Goal: Task Accomplishment & Management: Use online tool/utility

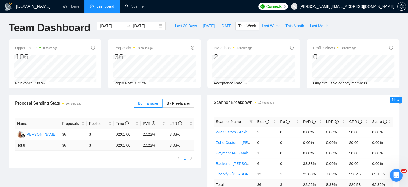
drag, startPoint x: 239, startPoint y: 16, endPoint x: 242, endPoint y: 15, distance: 3.2
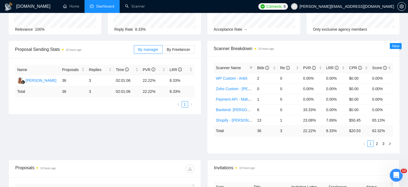
scroll to position [27, 0]
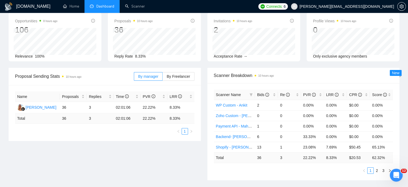
click at [238, 168] on ul "1 2 3" at bounding box center [304, 170] width 180 height 6
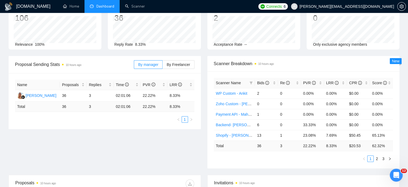
scroll to position [0, 0]
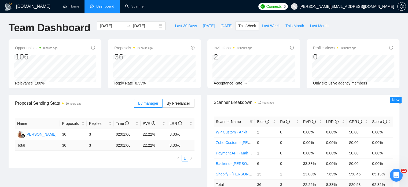
click at [185, 10] on ul "Home Dashboard Scanner" at bounding box center [156, 6] width 200 height 13
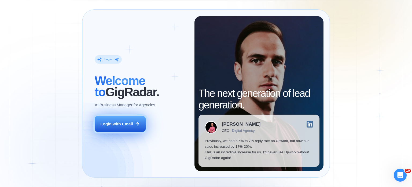
click at [115, 125] on div "Login with Email" at bounding box center [116, 124] width 33 height 6
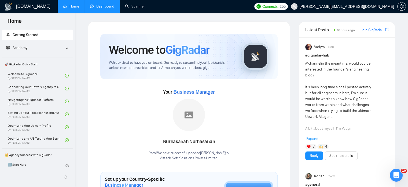
click at [102, 8] on link "Dashboard" at bounding box center [102, 6] width 24 height 5
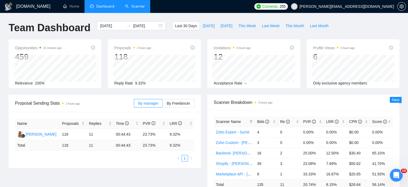
click at [138, 5] on link "Scanner" at bounding box center [135, 6] width 20 height 5
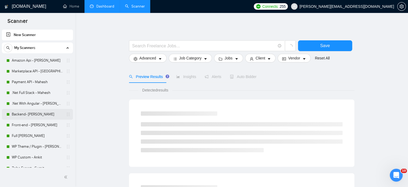
click at [35, 115] on link "Backend- Shailja" at bounding box center [37, 114] width 51 height 11
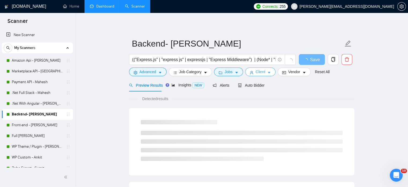
click at [257, 72] on span "Client" at bounding box center [261, 72] width 10 height 6
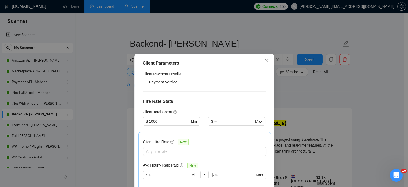
scroll to position [27, 0]
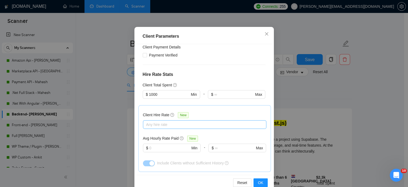
click at [148, 125] on div at bounding box center [201, 124] width 115 height 6
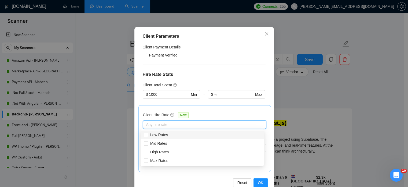
click at [225, 110] on div "Client Hire Rate New Any hire rate Avg Hourly Rate Paid New $ Min - $ Max Inclu…" at bounding box center [204, 138] width 123 height 57
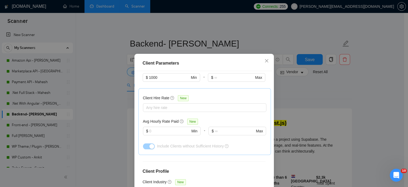
scroll to position [150, 0]
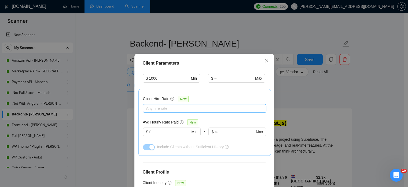
click at [162, 110] on div at bounding box center [201, 108] width 115 height 6
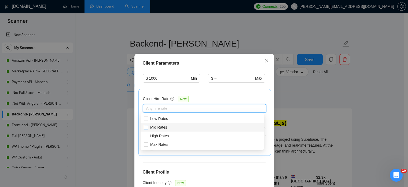
click at [147, 128] on input "Mid Rates" at bounding box center [146, 127] width 4 height 4
checkbox input "true"
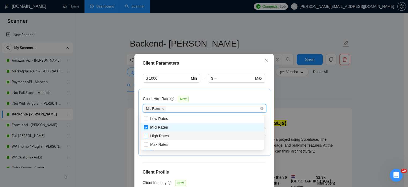
click at [146, 136] on input "High Rates" at bounding box center [146, 135] width 4 height 4
checkbox input "true"
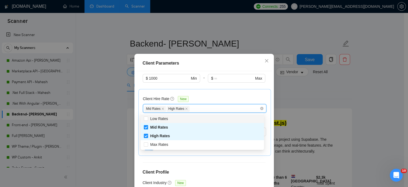
click at [229, 94] on div "Client Hire Rate New Mid Rates High Rates Avg Hourly Rate Paid New $ Min - $ Ma…" at bounding box center [204, 121] width 123 height 57
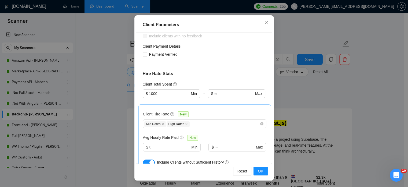
scroll to position [43, 0]
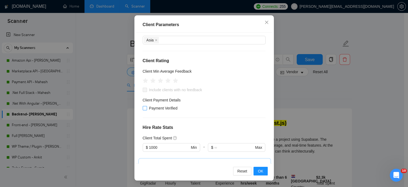
click at [143, 107] on input "Payment Verified" at bounding box center [145, 108] width 4 height 4
checkbox input "true"
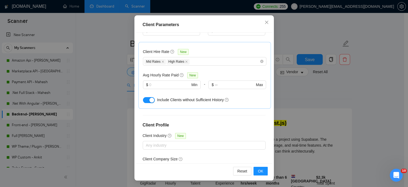
scroll to position [150, 0]
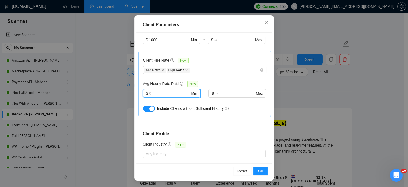
click at [153, 93] on input "text" at bounding box center [169, 93] width 41 height 6
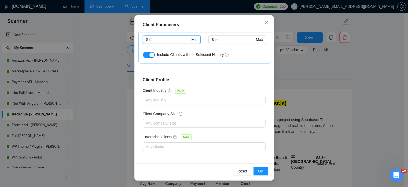
scroll to position [54, 0]
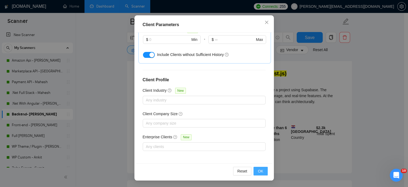
click at [258, 171] on span "OK" at bounding box center [260, 171] width 5 height 6
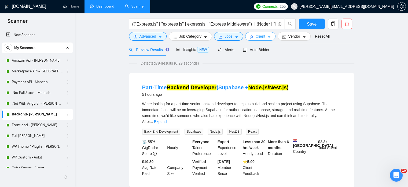
scroll to position [0, 0]
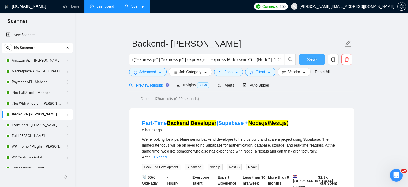
click at [309, 59] on span "Save" at bounding box center [312, 59] width 10 height 7
click at [256, 73] on span "Client" at bounding box center [261, 72] width 10 height 6
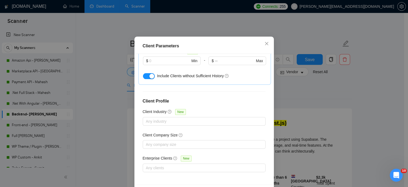
scroll to position [38, 0]
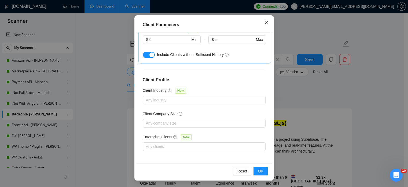
click at [266, 22] on icon "close" at bounding box center [267, 22] width 4 height 4
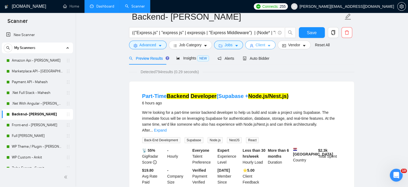
scroll to position [0, 0]
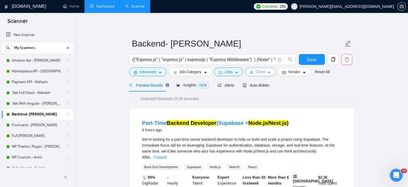
click at [268, 74] on icon "caret-down" at bounding box center [269, 73] width 4 height 4
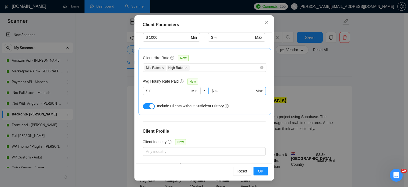
scroll to position [150, 0]
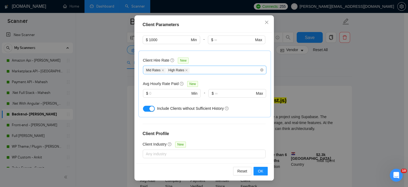
click at [194, 71] on div "Mid Rates High Rates" at bounding box center [201, 70] width 115 height 6
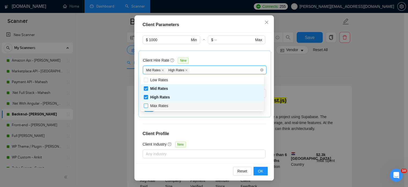
click at [151, 106] on span "Max Rates" at bounding box center [159, 105] width 18 height 4
click at [148, 106] on input "Max Rates" at bounding box center [146, 105] width 4 height 4
checkbox input "true"
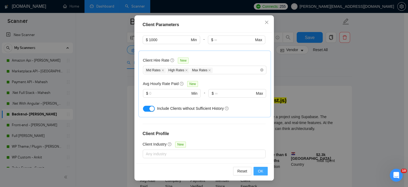
click at [261, 171] on span "OK" at bounding box center [260, 171] width 5 height 6
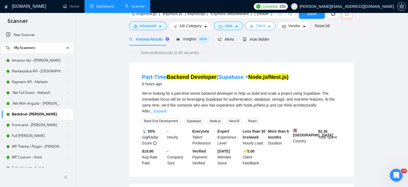
scroll to position [0, 0]
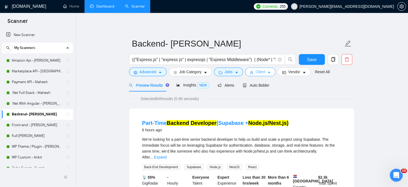
click at [268, 72] on icon "caret-down" at bounding box center [269, 73] width 3 height 2
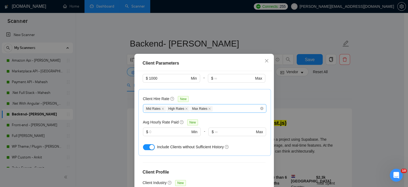
drag, startPoint x: 161, startPoint y: 109, endPoint x: 164, endPoint y: 109, distance: 3.0
click at [162, 108] on icon "close" at bounding box center [163, 108] width 3 height 3
click at [163, 108] on icon "close" at bounding box center [164, 108] width 3 height 3
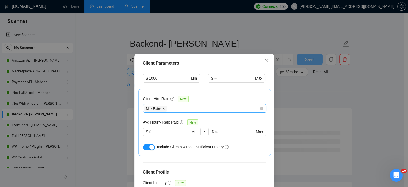
click at [163, 108] on icon "close" at bounding box center [164, 108] width 2 height 2
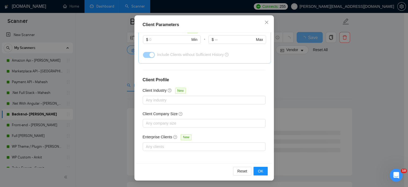
scroll to position [81, 0]
click at [260, 170] on span "OK" at bounding box center [260, 171] width 5 height 6
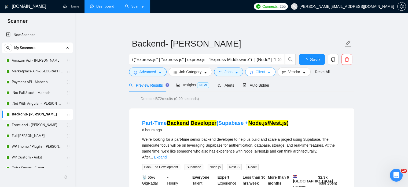
scroll to position [0, 0]
click at [260, 85] on span "Auto Bidder" at bounding box center [256, 85] width 27 height 4
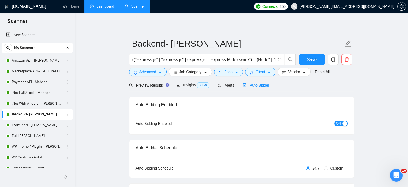
radio input "false"
radio input "true"
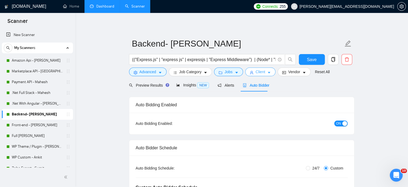
click at [262, 73] on span "Client" at bounding box center [261, 72] width 10 height 6
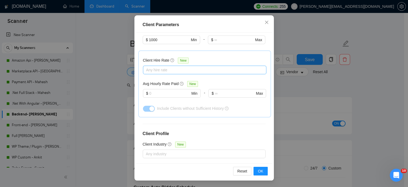
scroll to position [123, 0]
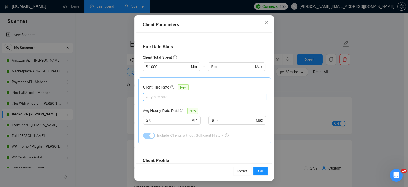
checkbox input "false"
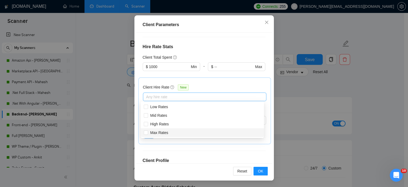
click at [161, 96] on div at bounding box center [201, 96] width 115 height 6
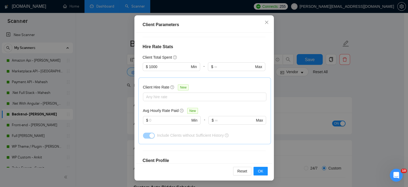
click at [182, 87] on span "New" at bounding box center [183, 87] width 11 height 6
click at [147, 93] on input "Client Hire Rate New" at bounding box center [146, 96] width 1 height 6
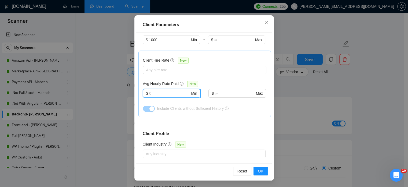
click at [164, 95] on input "text" at bounding box center [169, 93] width 41 height 6
type input "10"
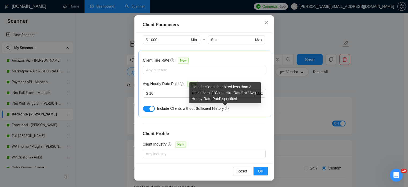
click at [226, 108] on icon "question-circle" at bounding box center [226, 108] width 1 height 2
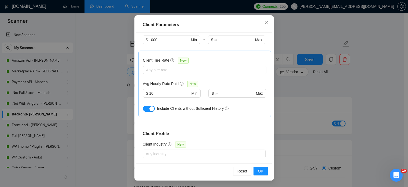
click at [150, 109] on div "button" at bounding box center [152, 108] width 5 height 5
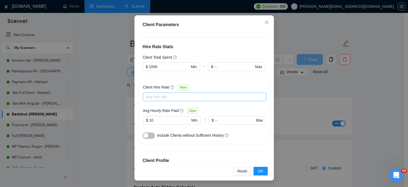
click at [188, 96] on div at bounding box center [201, 96] width 115 height 6
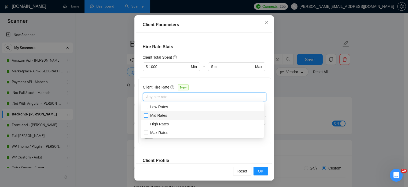
click at [146, 117] on input "Mid Rates" at bounding box center [146, 115] width 4 height 4
checkbox input "true"
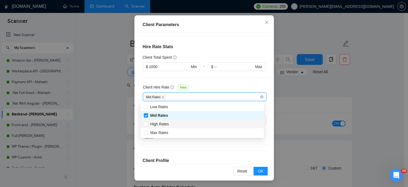
drag, startPoint x: 146, startPoint y: 123, endPoint x: 146, endPoint y: 136, distance: 12.9
click at [146, 123] on input "High Rates" at bounding box center [146, 124] width 4 height 4
checkbox input "true"
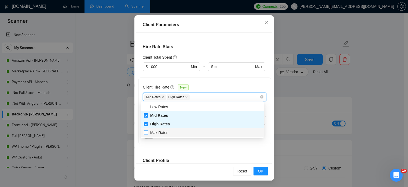
click at [146, 134] on input "Max Rates" at bounding box center [146, 132] width 4 height 4
checkbox input "true"
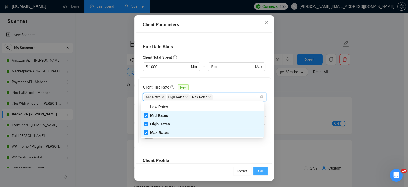
click at [258, 173] on span "OK" at bounding box center [260, 171] width 5 height 6
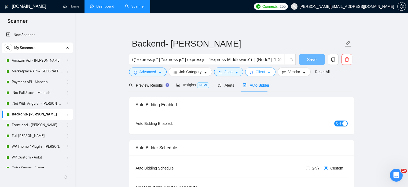
scroll to position [0, 0]
click at [147, 86] on span "Preview Results" at bounding box center [148, 85] width 39 height 4
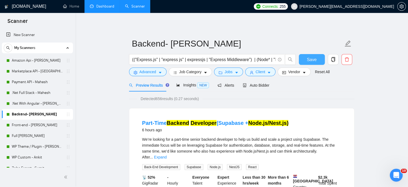
click at [312, 60] on span "Save" at bounding box center [312, 59] width 10 height 7
